Goal: Task Accomplishment & Management: Use online tool/utility

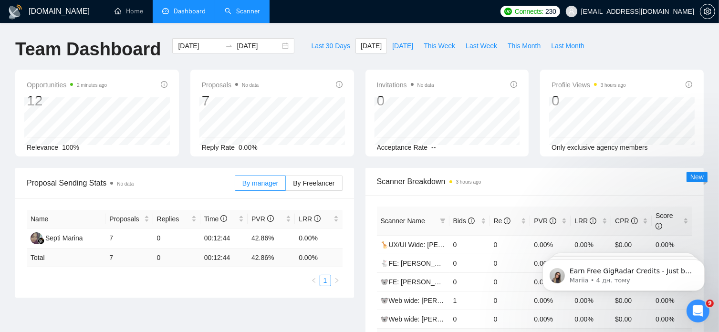
click at [243, 15] on link "Scanner" at bounding box center [242, 11] width 35 height 8
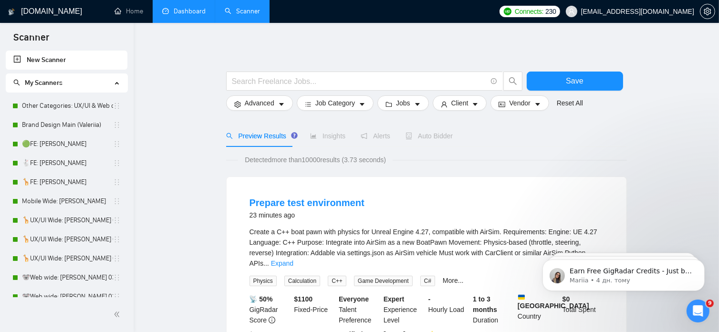
click at [188, 11] on link "Dashboard" at bounding box center [183, 11] width 43 height 8
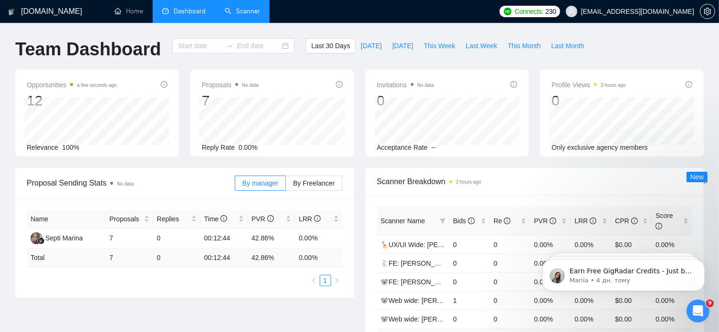
type input "[DATE]"
